Goal: Information Seeking & Learning: Learn about a topic

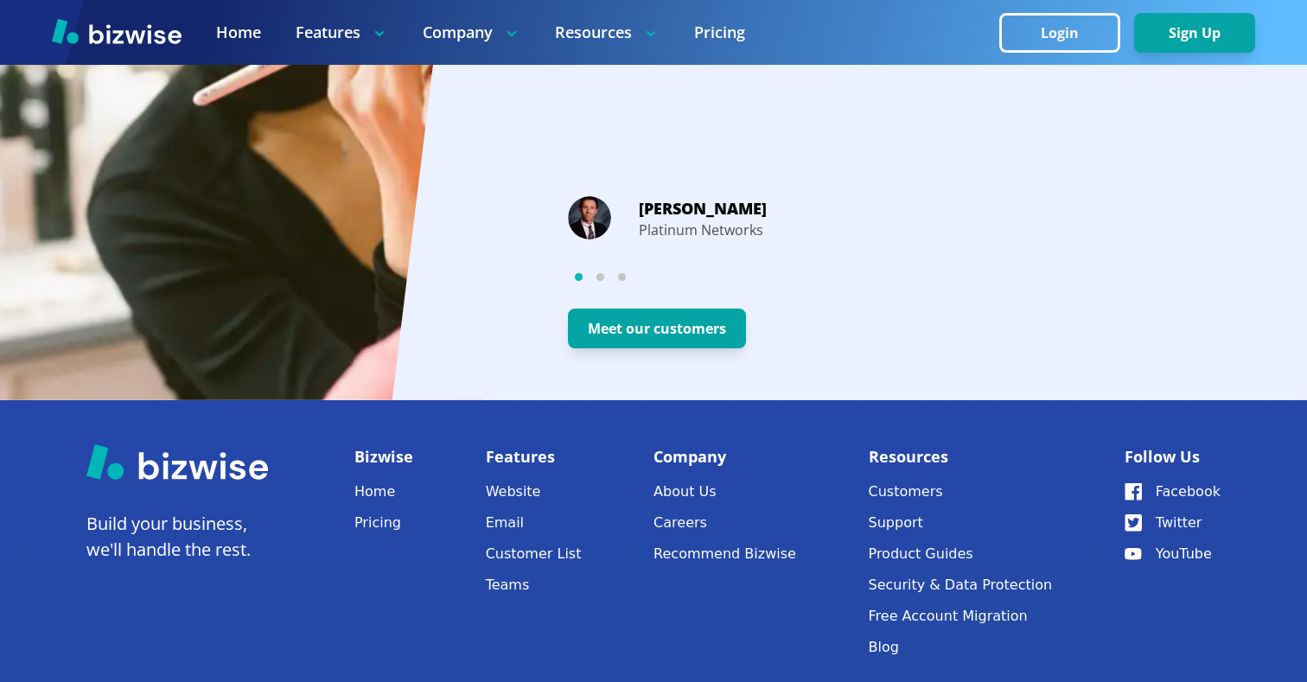
scroll to position [3440, 0]
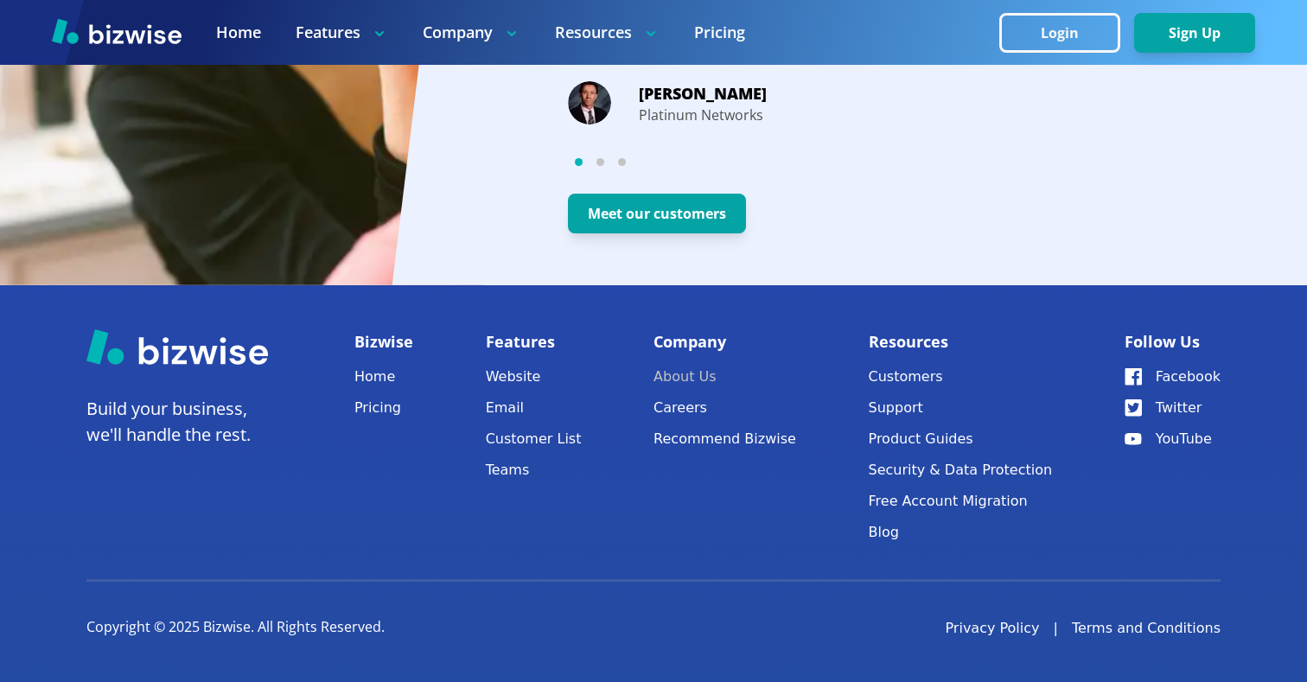
click at [702, 373] on link "About Us" at bounding box center [725, 377] width 143 height 24
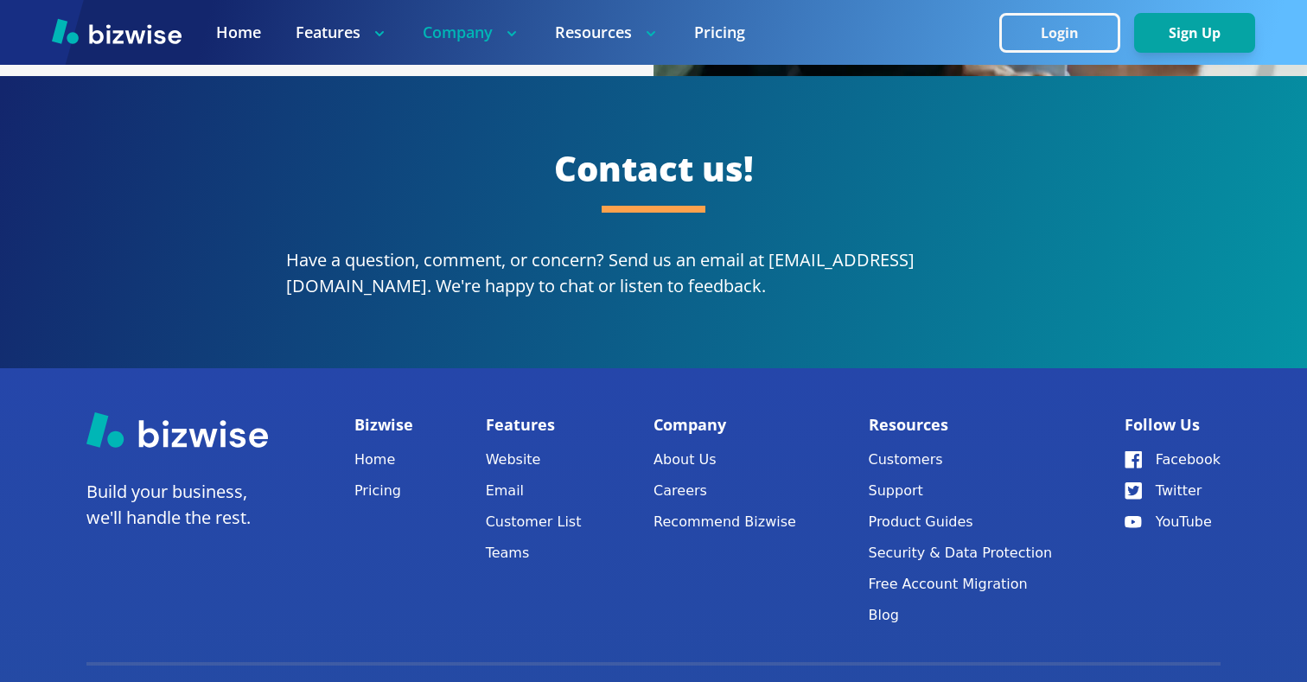
scroll to position [3143, 0]
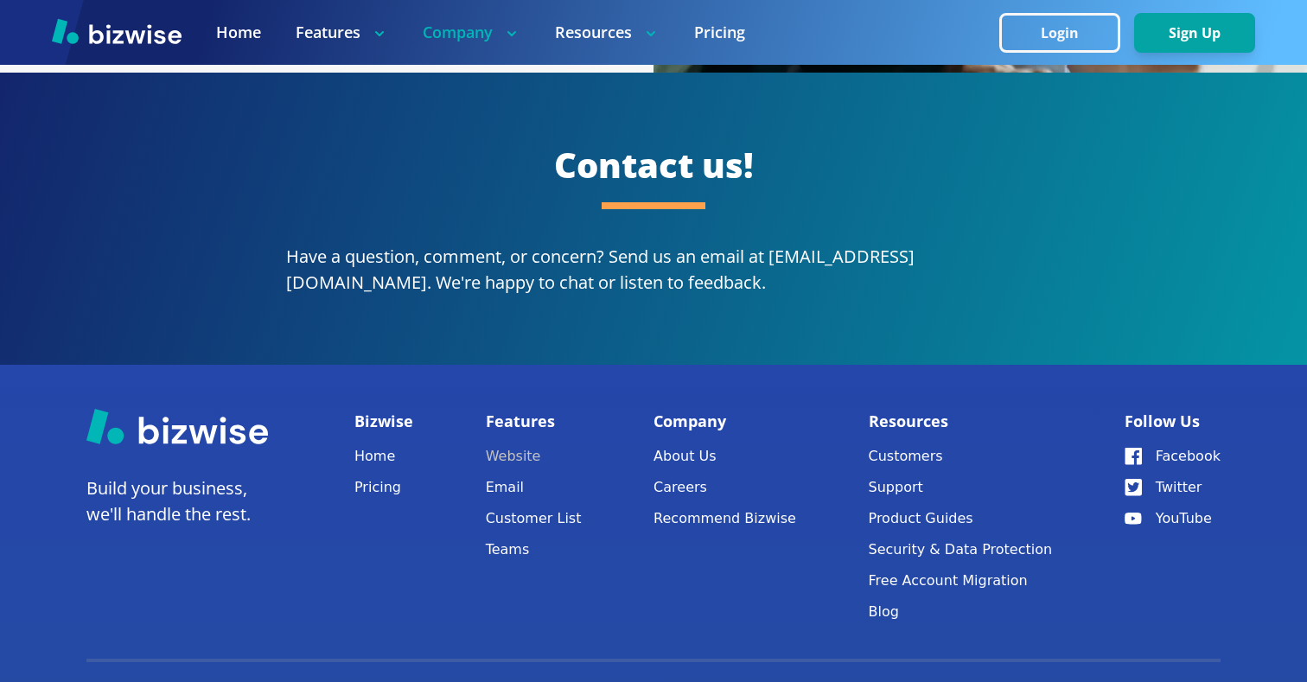
click at [520, 444] on link "Website" at bounding box center [534, 456] width 96 height 24
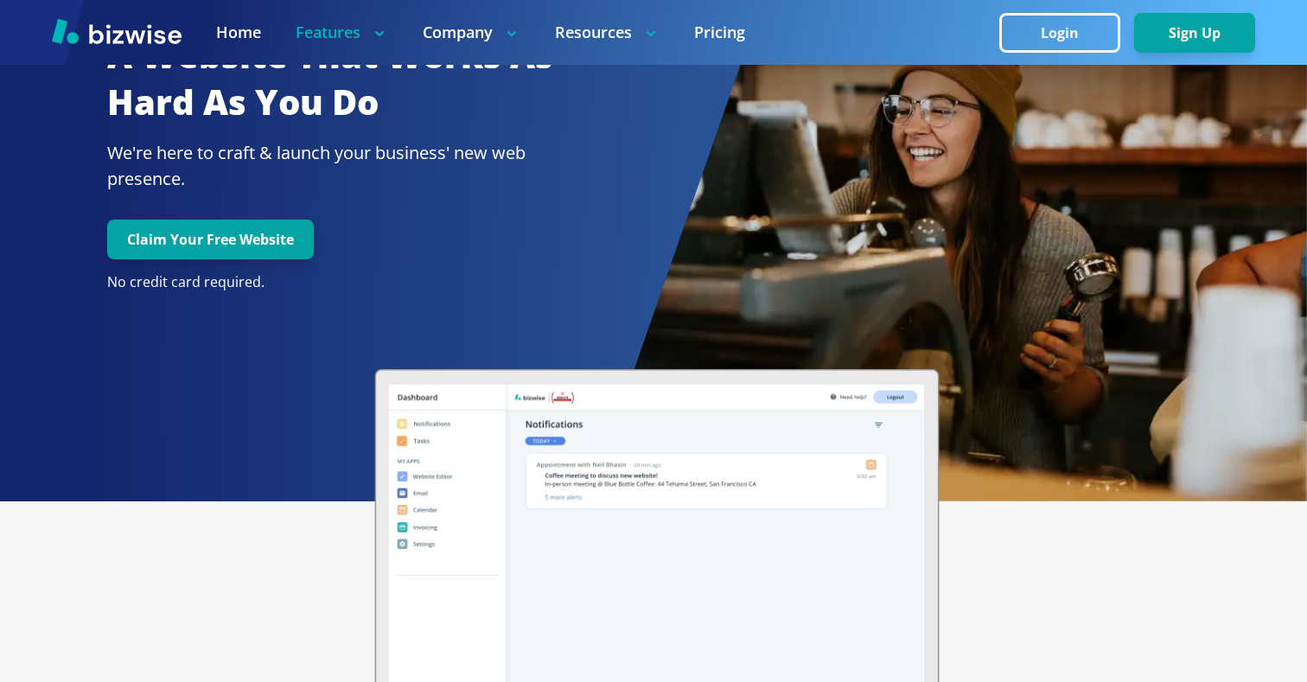
scroll to position [35, 0]
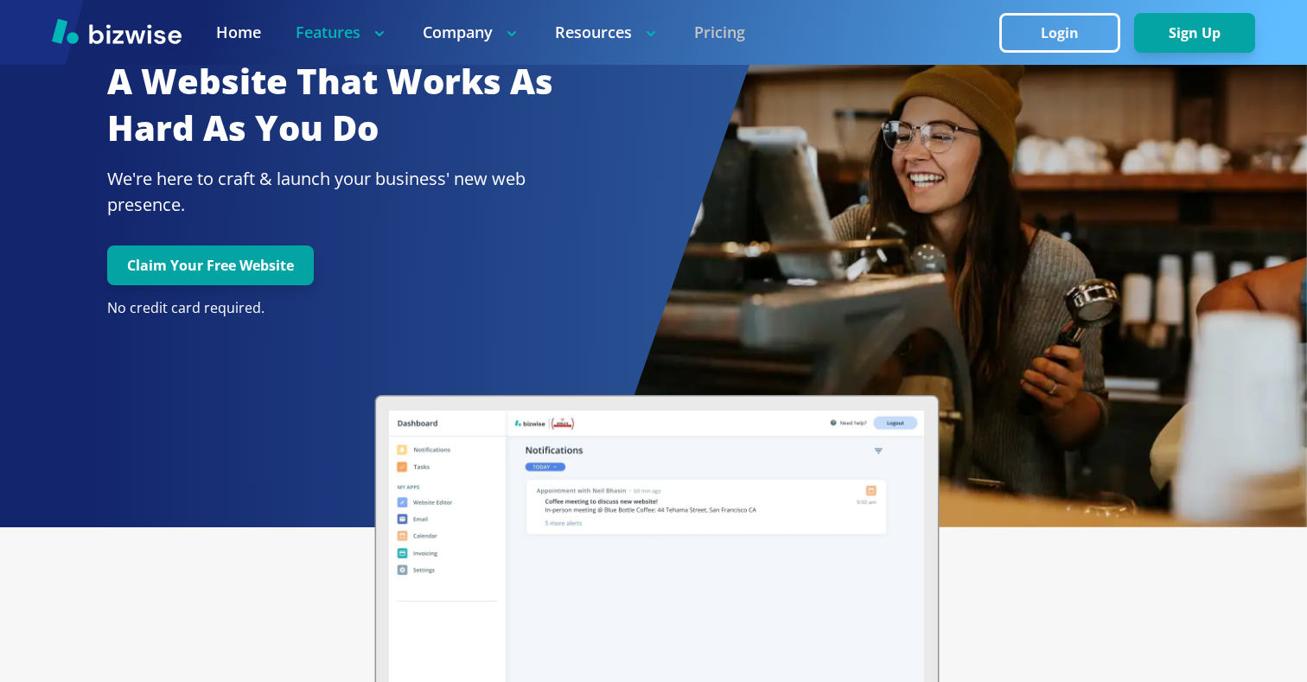
click at [733, 38] on link "Pricing" at bounding box center [719, 33] width 51 height 22
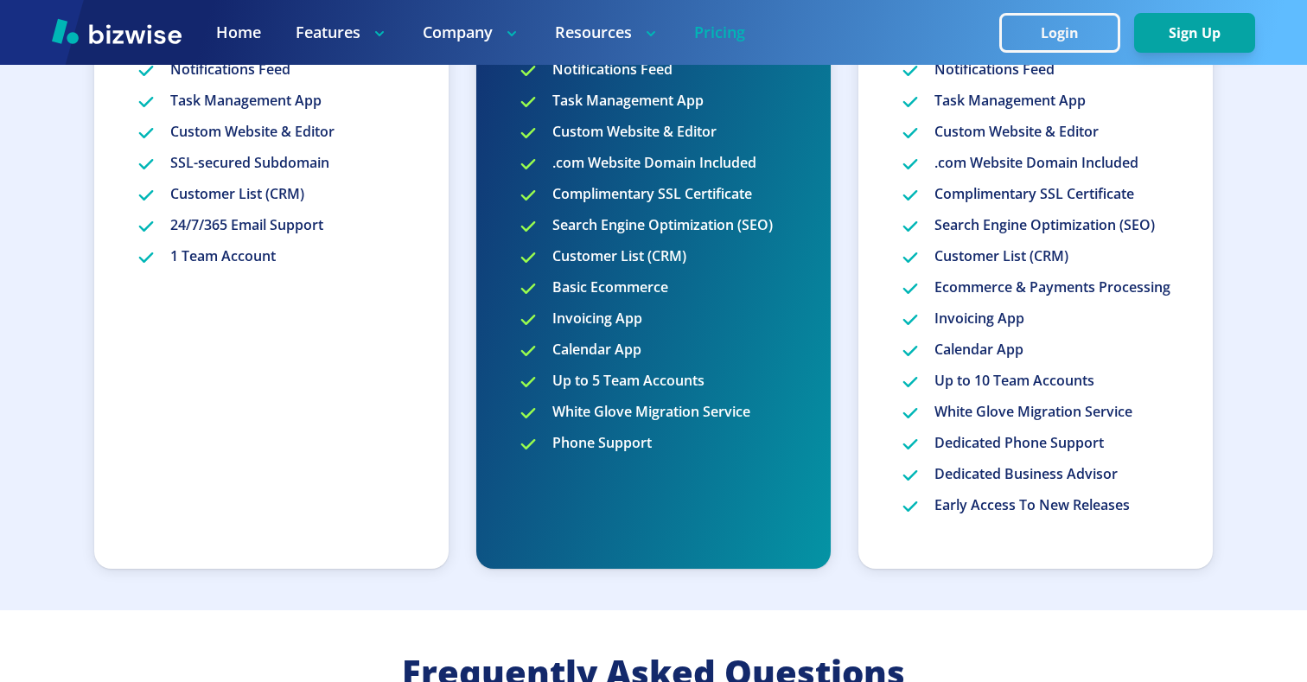
scroll to position [913, 0]
